Goal: Information Seeking & Learning: Learn about a topic

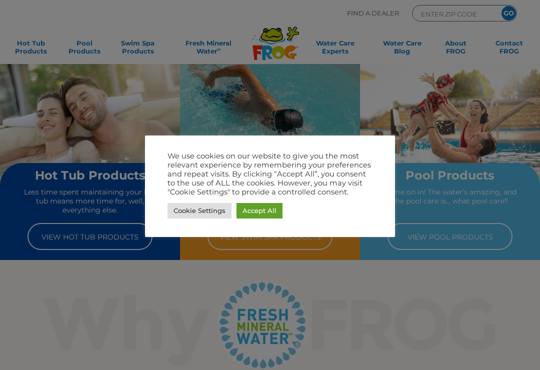
click at [258, 209] on link "Accept All" at bounding box center [260, 211] width 46 height 16
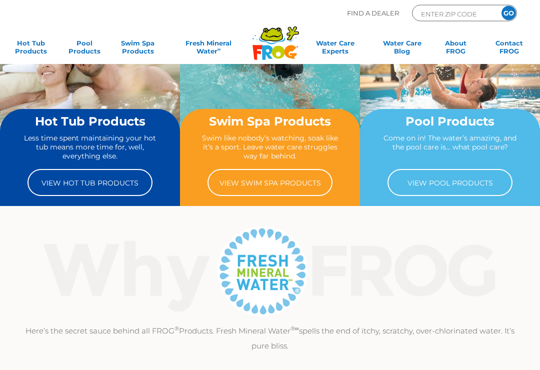
scroll to position [63, 0]
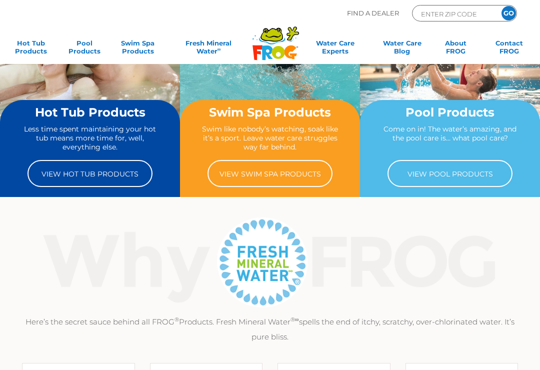
click at [109, 168] on link "View Hot Tub Products" at bounding box center [90, 173] width 125 height 27
click at [90, 160] on link "View Hot Tub Products" at bounding box center [90, 173] width 125 height 27
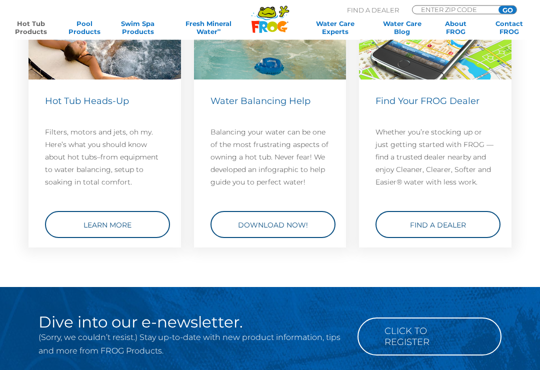
scroll to position [2451, 0]
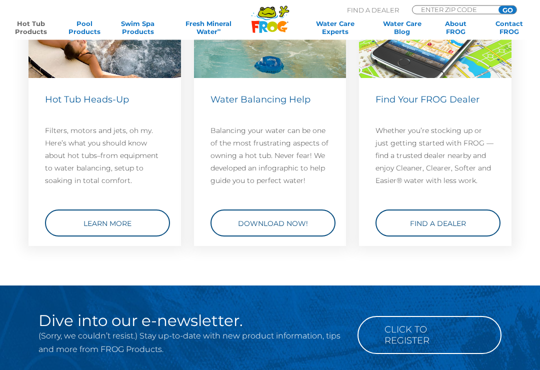
click at [110, 220] on link "Learn More" at bounding box center [107, 223] width 125 height 27
click at [114, 210] on link "Learn More" at bounding box center [107, 223] width 125 height 27
click at [116, 210] on link "Learn More" at bounding box center [107, 223] width 125 height 27
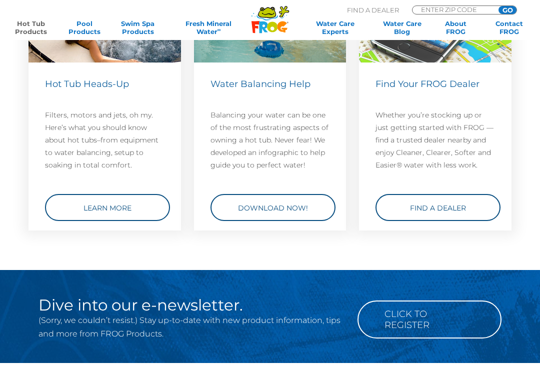
click at [137, 206] on link "Learn More" at bounding box center [107, 207] width 125 height 27
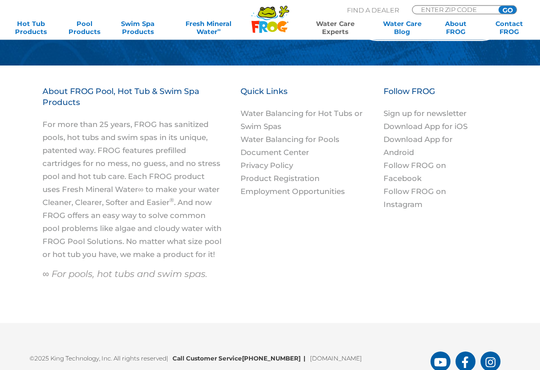
scroll to position [858, 0]
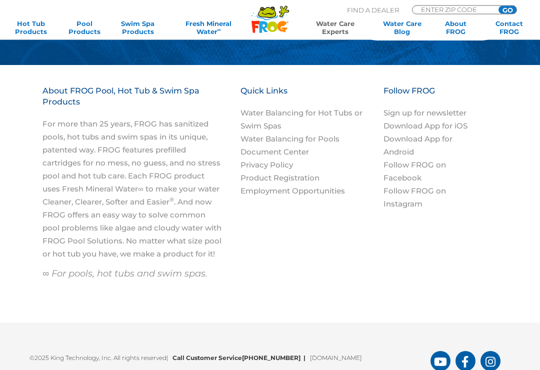
click at [449, 126] on link "Download App for iOS" at bounding box center [426, 127] width 84 height 10
